Goal: Information Seeking & Learning: Find specific fact

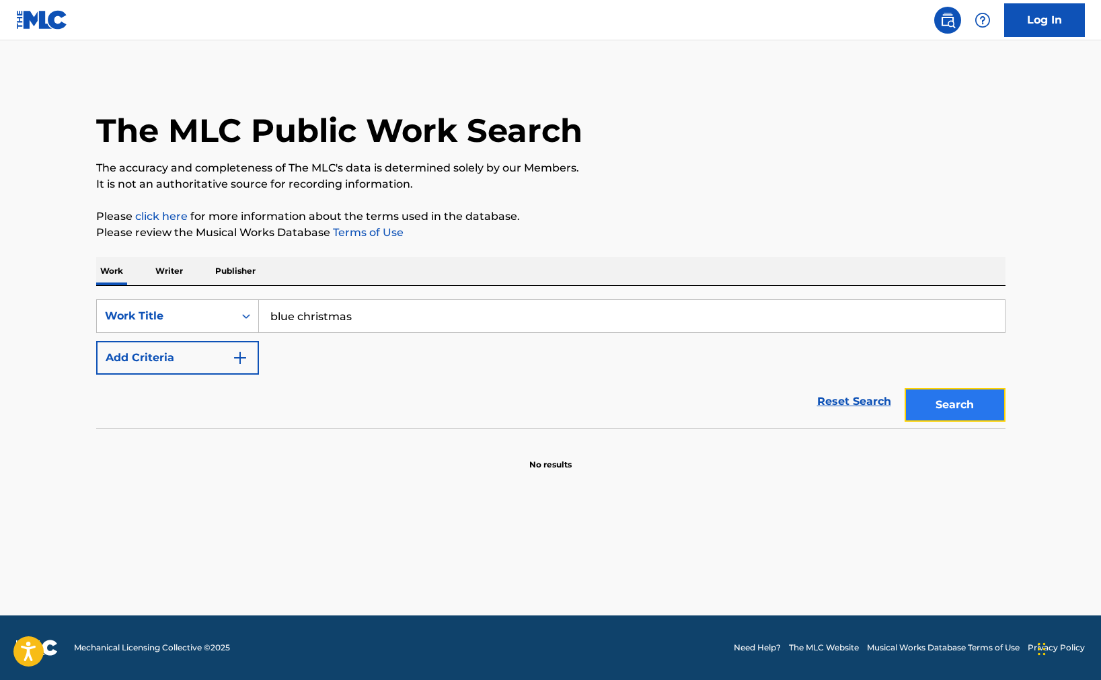
click at [948, 408] on button "Search" at bounding box center [954, 405] width 101 height 34
click at [449, 311] on input "Search Form" at bounding box center [632, 316] width 746 height 32
type input "blue christmas"
click at [904, 388] on button "Search" at bounding box center [954, 405] width 101 height 34
